Goal: Information Seeking & Learning: Learn about a topic

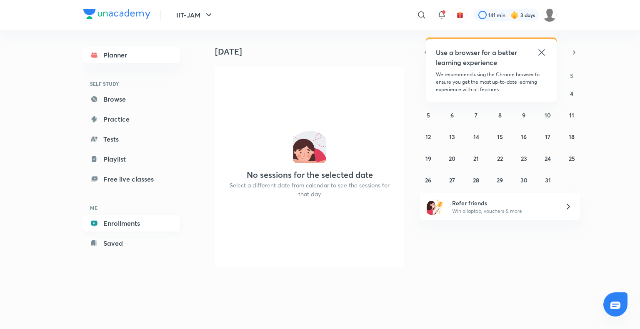
click at [130, 224] on link "Enrollments" at bounding box center [131, 223] width 97 height 17
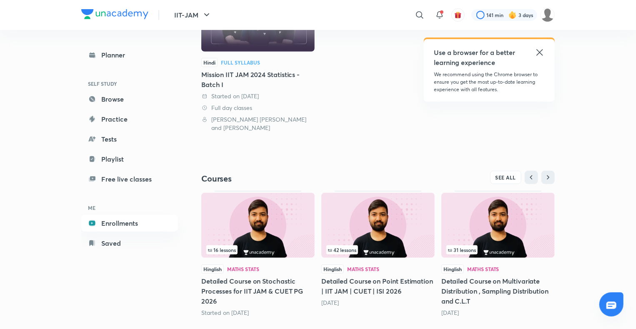
scroll to position [153, 0]
click at [262, 220] on img at bounding box center [257, 225] width 113 height 65
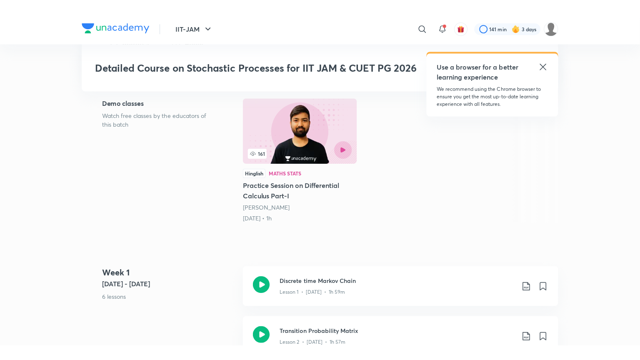
scroll to position [207, 0]
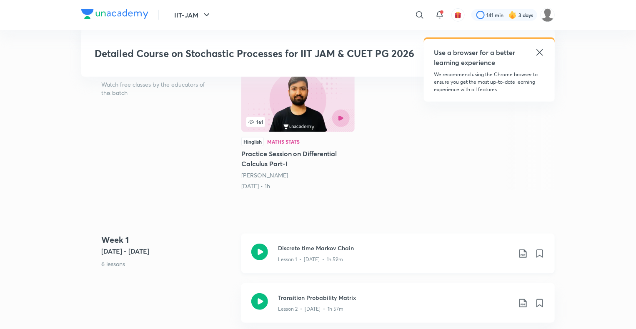
click at [329, 249] on h3 "Discrete time Markov Chain" at bounding box center [394, 248] width 233 height 9
